Goal: Task Accomplishment & Management: Use online tool/utility

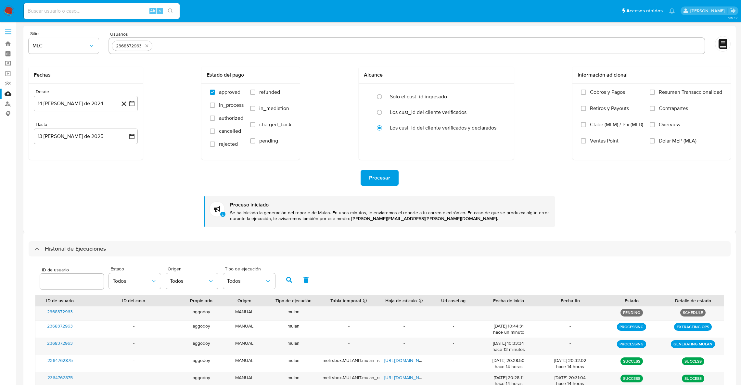
select select "10"
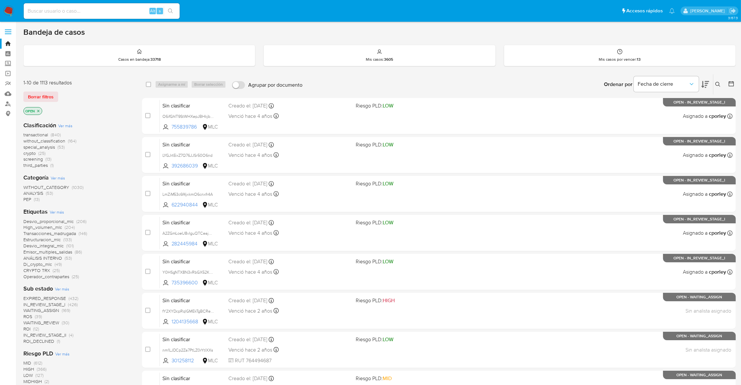
click at [29, 327] on span "ROI" at bounding box center [26, 329] width 7 height 6
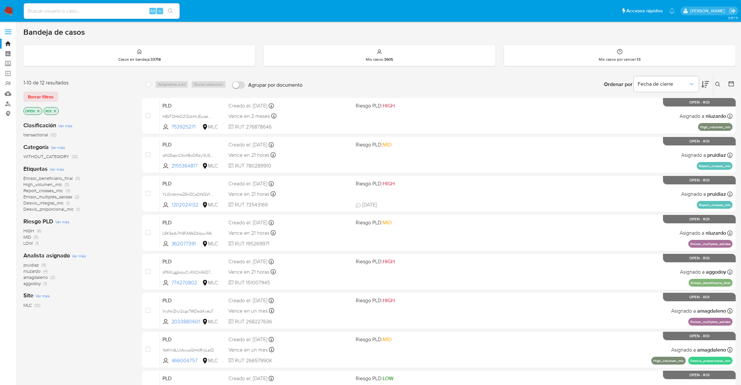
click at [43, 283] on span "aggodoy (1)" at bounding box center [34, 284] width 23 height 6
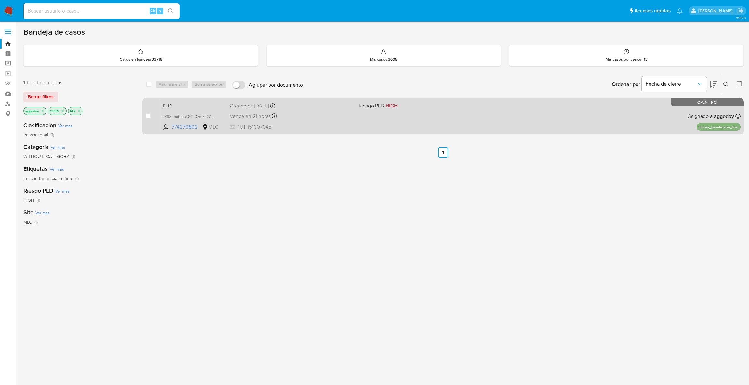
click at [399, 118] on div "PLD zP6XLggbipuCvXltOm5rD7un 774270802 MLC Riesgo PLD: HIGH Creado el: 12/06/20…" at bounding box center [450, 116] width 580 height 33
click at [416, 122] on div "PLD zP6XLggbipuCvXltOm5rD7un 774270802 MLC Riesgo PLD: HIGH Creado el: 12/06/20…" at bounding box center [450, 116] width 580 height 33
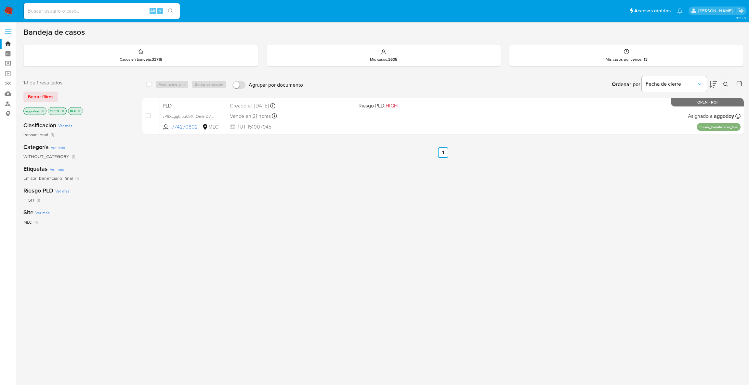
click at [80, 111] on icon "close-filter" at bounding box center [79, 111] width 4 height 4
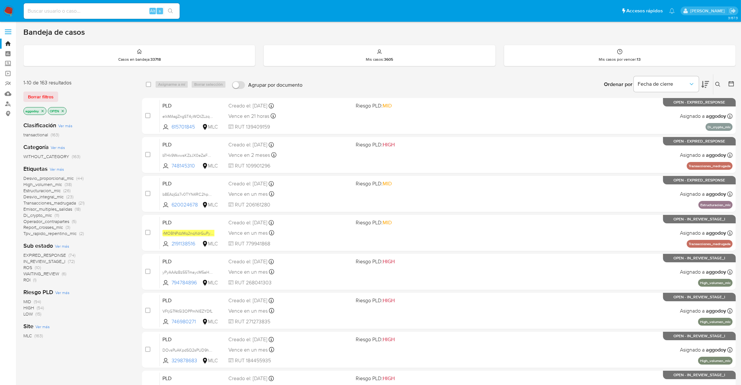
click at [24, 266] on span "ROS" at bounding box center [27, 267] width 9 height 6
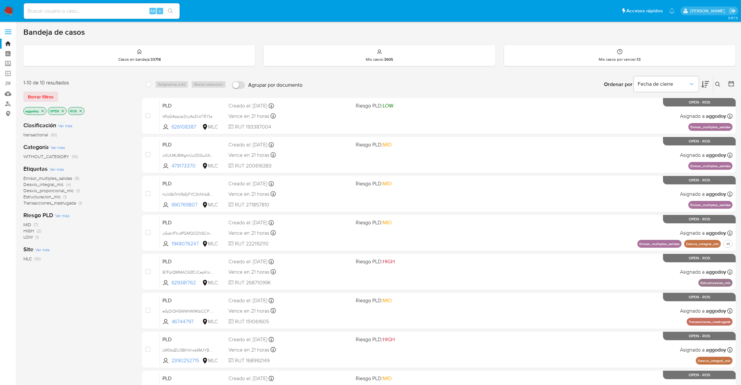
click at [42, 111] on icon "close-filter" at bounding box center [43, 111] width 4 height 4
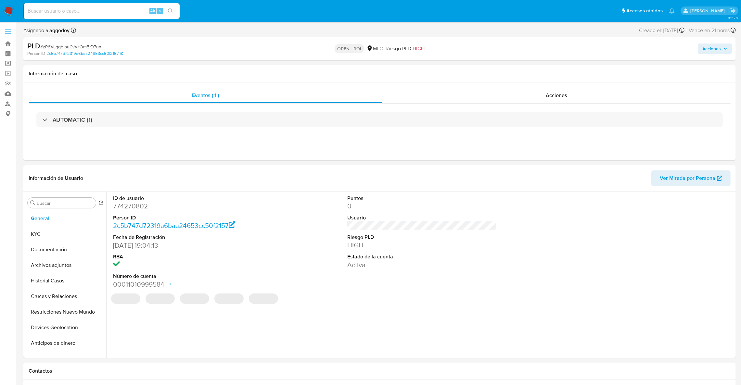
select select "10"
click at [494, 110] on div "AUTOMATIC (1)" at bounding box center [380, 120] width 702 height 32
click at [493, 110] on div "AUTOMATIC (1)" at bounding box center [380, 120] width 702 height 32
click at [492, 103] on div "Acciones" at bounding box center [556, 96] width 348 height 16
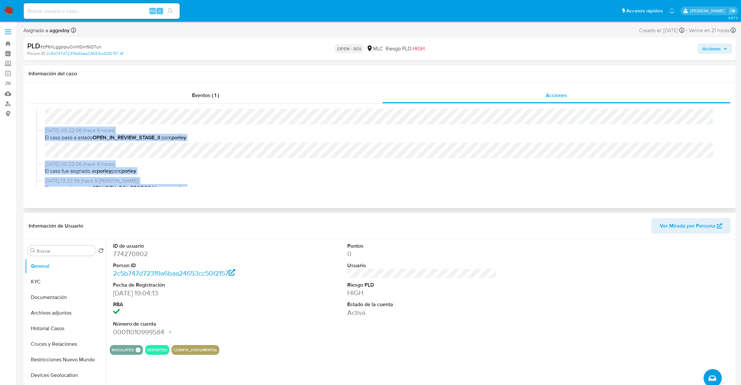
scroll to position [136, 0]
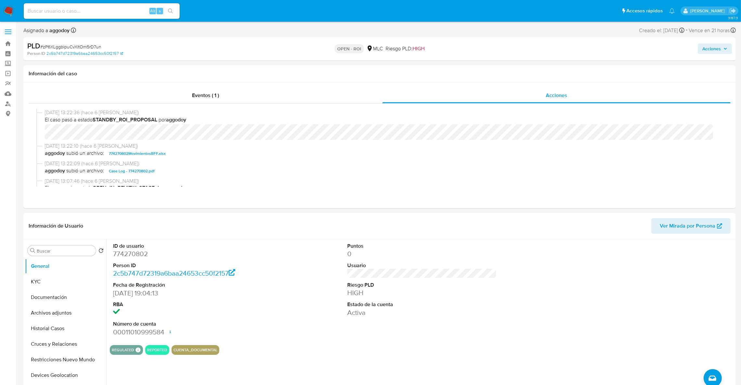
click at [713, 48] on span "Acciones" at bounding box center [711, 49] width 19 height 10
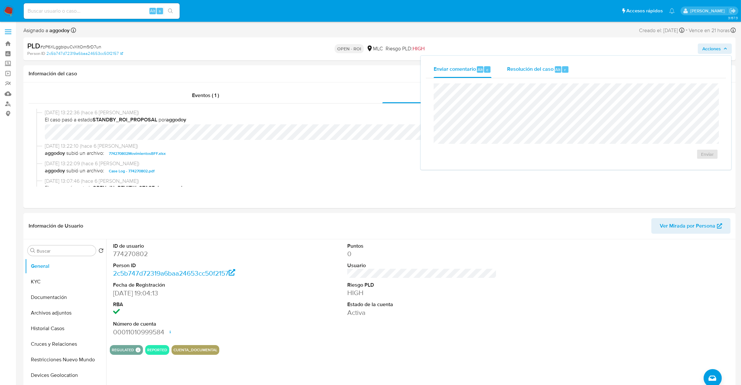
click at [545, 71] on span "Resolución del caso" at bounding box center [530, 69] width 46 height 7
click at [697, 160] on span "ROI" at bounding box center [689, 161] width 32 height 14
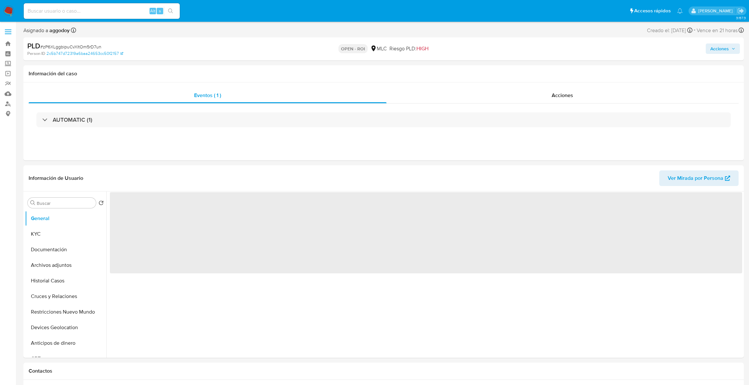
select select "10"
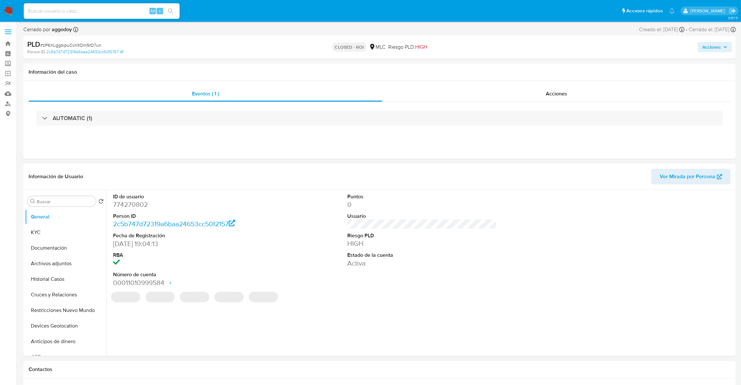
select select "10"
